Goal: Check status: Check status

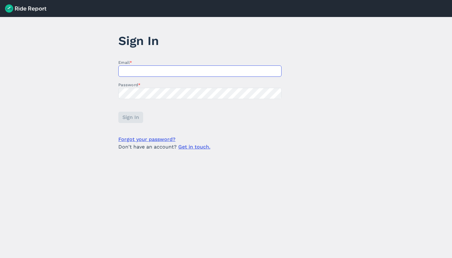
type input "[PERSON_NAME][EMAIL_ADDRESS][PERSON_NAME][DOMAIN_NAME]"
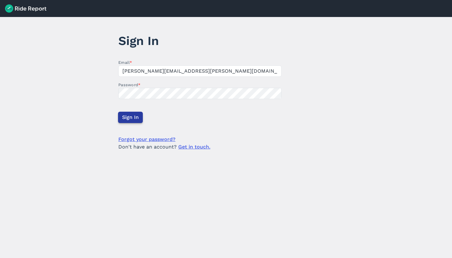
click at [129, 113] on button "Sign In" at bounding box center [130, 117] width 25 height 11
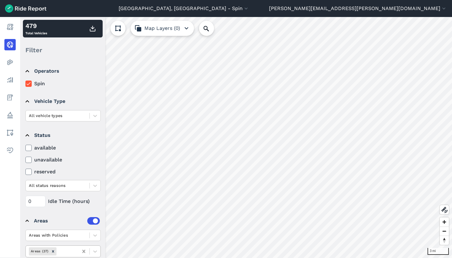
click at [84, 250] on icon at bounding box center [84, 251] width 6 height 6
click at [70, 250] on div at bounding box center [67, 250] width 18 height 7
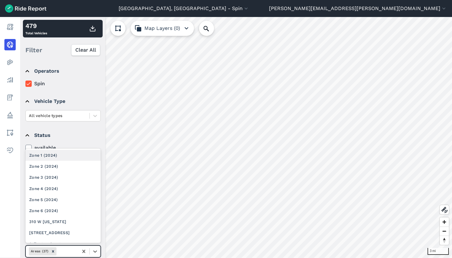
click at [77, 155] on div "Zone 1 (2024)" at bounding box center [62, 155] width 75 height 11
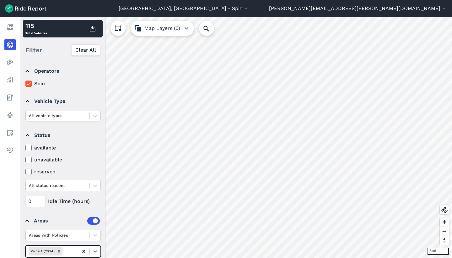
click at [84, 250] on icon at bounding box center [84, 251] width 6 height 6
click at [71, 250] on div at bounding box center [67, 250] width 18 height 7
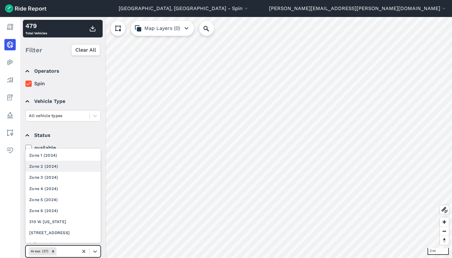
click at [73, 167] on div "Zone 2 (2024)" at bounding box center [62, 166] width 75 height 11
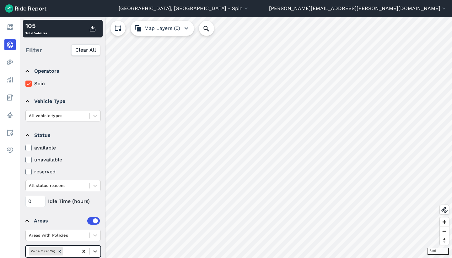
click at [85, 251] on icon at bounding box center [84, 251] width 6 height 6
click at [62, 253] on div at bounding box center [67, 250] width 18 height 7
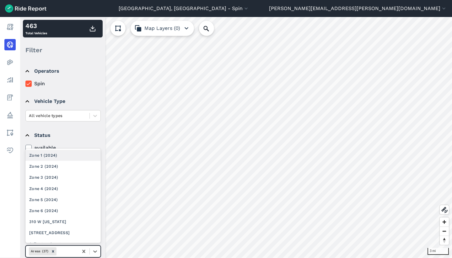
click at [76, 154] on div "Zone 1 (2024)" at bounding box center [62, 155] width 75 height 11
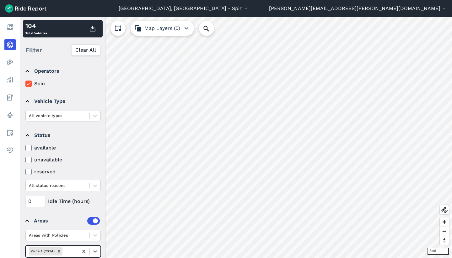
scroll to position [15, 0]
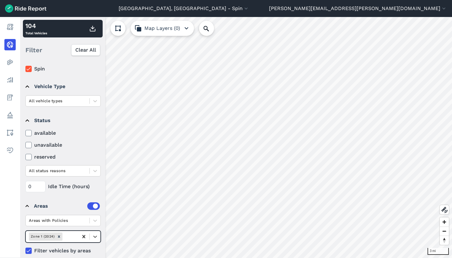
click at [84, 235] on icon at bounding box center [84, 236] width 6 height 6
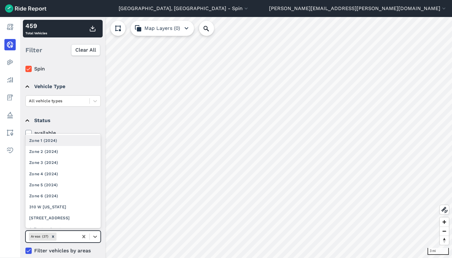
click at [72, 235] on div at bounding box center [67, 235] width 18 height 7
click at [84, 154] on div "Zone 2 (2024)" at bounding box center [62, 151] width 75 height 11
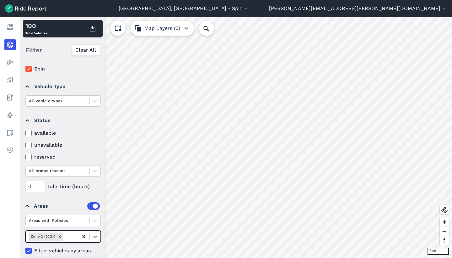
click at [85, 236] on icon at bounding box center [84, 236] width 6 height 6
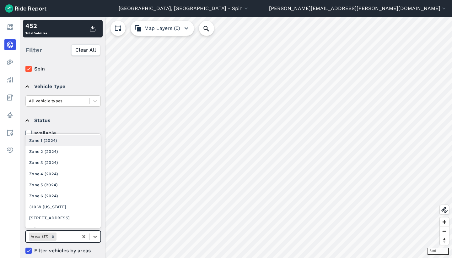
click at [68, 234] on div at bounding box center [67, 235] width 18 height 7
click at [68, 161] on div "Zone 3 (2024)" at bounding box center [62, 162] width 75 height 11
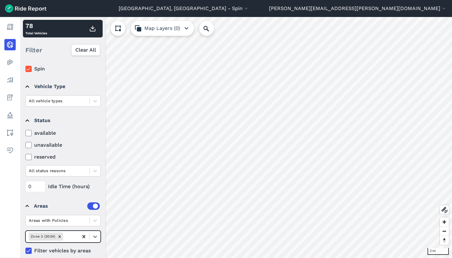
click at [85, 237] on icon at bounding box center [83, 236] width 3 height 3
click at [71, 237] on div at bounding box center [67, 235] width 18 height 7
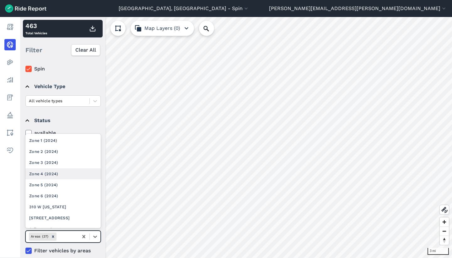
click at [71, 177] on div "Zone 4 (2024)" at bounding box center [62, 173] width 75 height 11
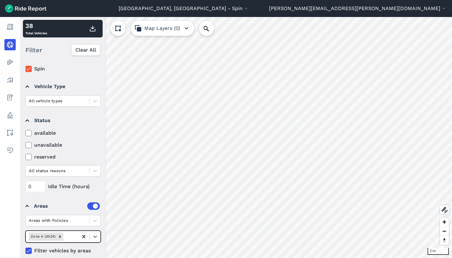
click at [85, 237] on icon at bounding box center [84, 236] width 6 height 6
click at [74, 237] on div at bounding box center [67, 235] width 18 height 7
